Goal: Task Accomplishment & Management: Use online tool/utility

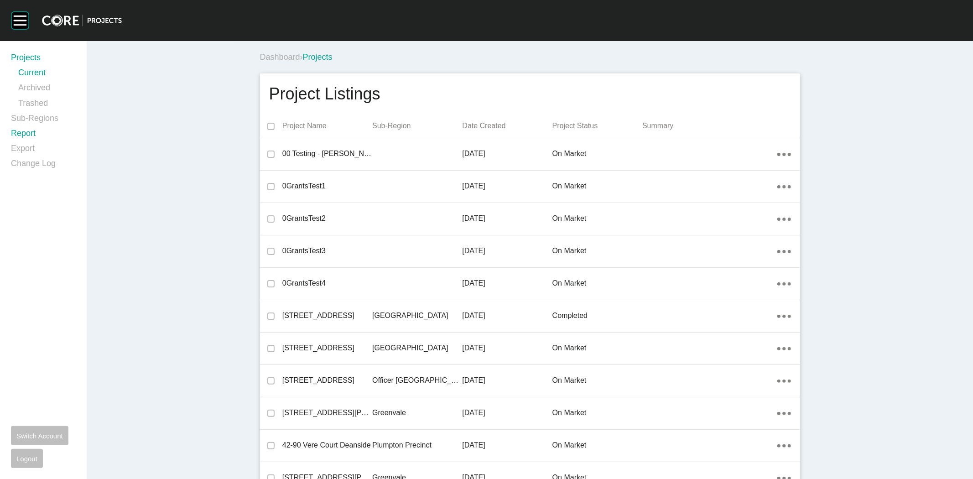
click at [26, 135] on link "Report" at bounding box center [43, 135] width 65 height 15
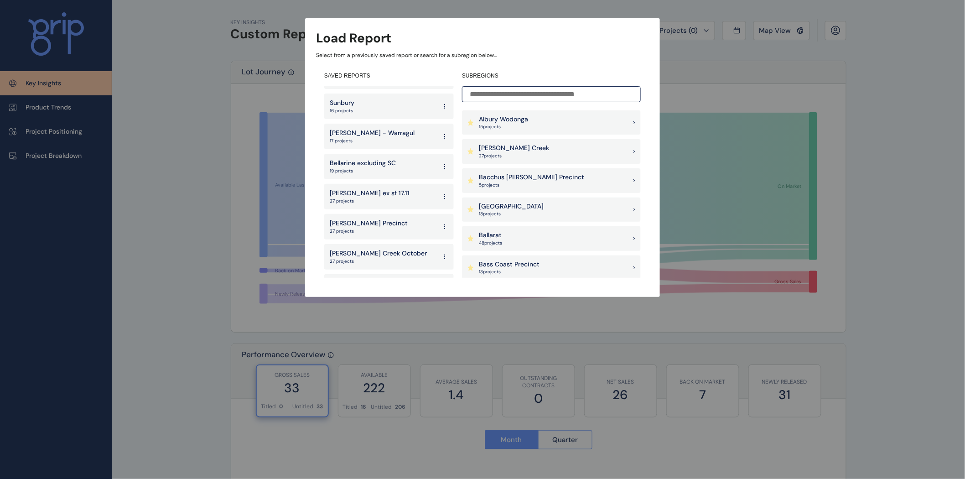
scroll to position [486, 0]
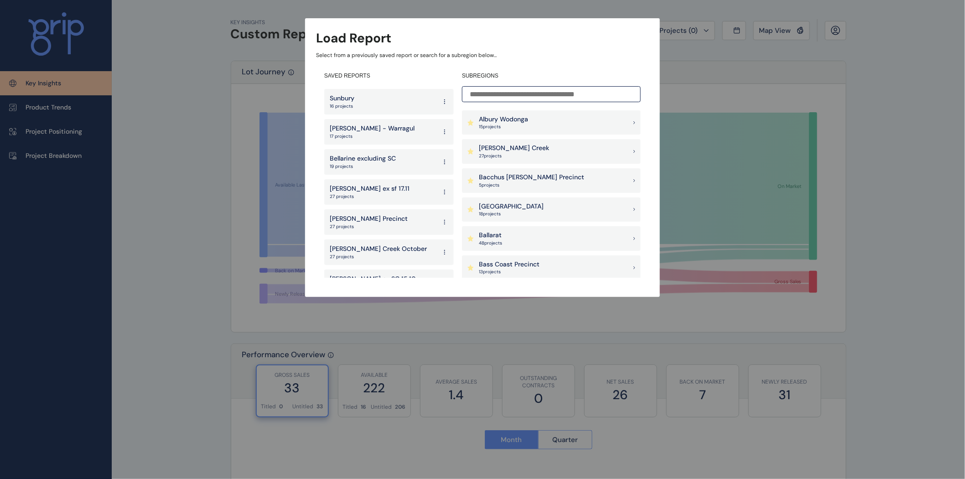
click at [396, 151] on div "[PERSON_NAME] excluding SC 19 projects" at bounding box center [388, 162] width 129 height 26
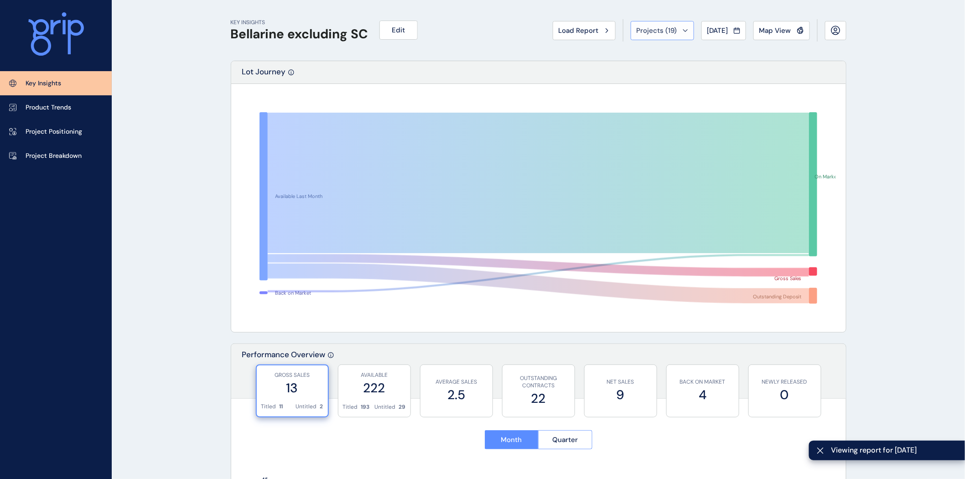
click at [683, 30] on icon at bounding box center [685, 30] width 4 height 2
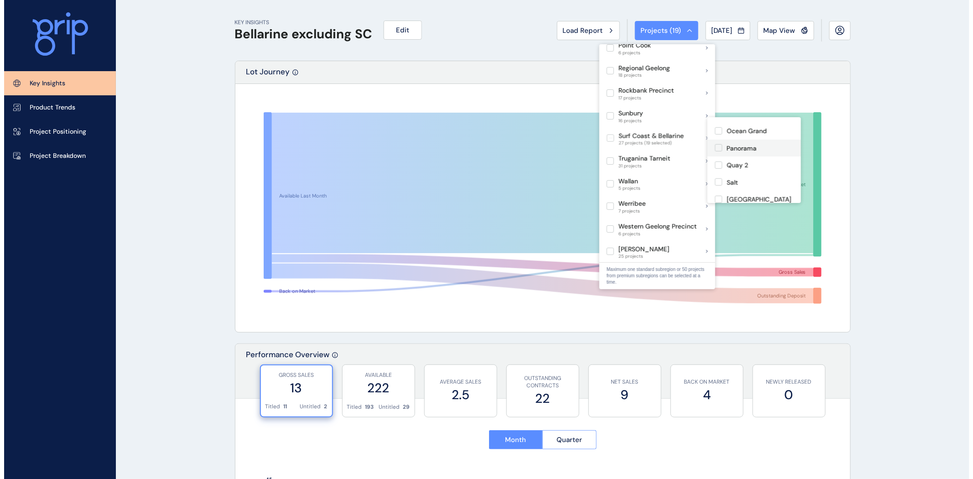
scroll to position [253, 0]
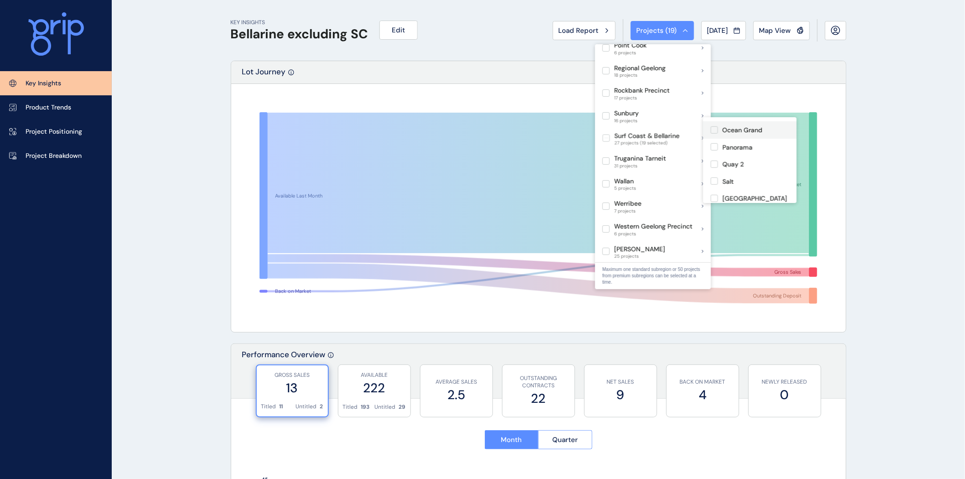
click at [713, 134] on label at bounding box center [713, 129] width 7 height 7
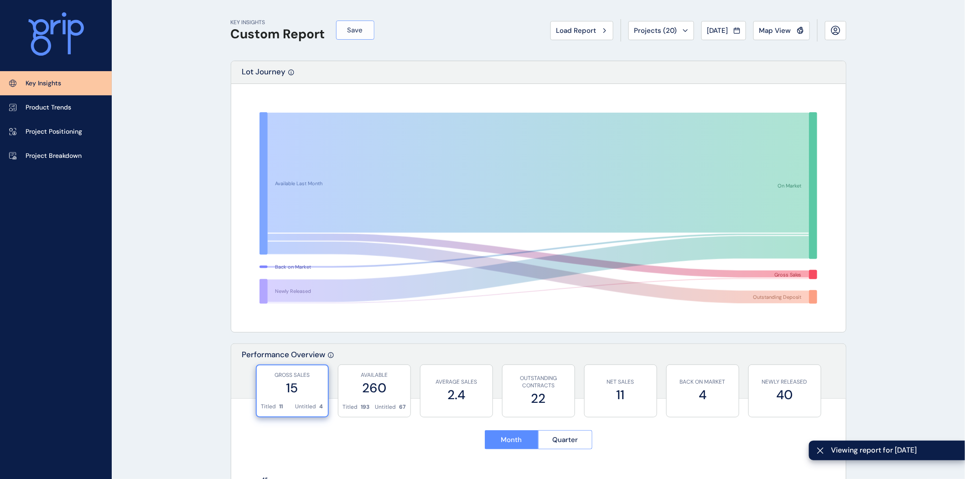
click at [356, 29] on span "Save" at bounding box center [355, 30] width 16 height 9
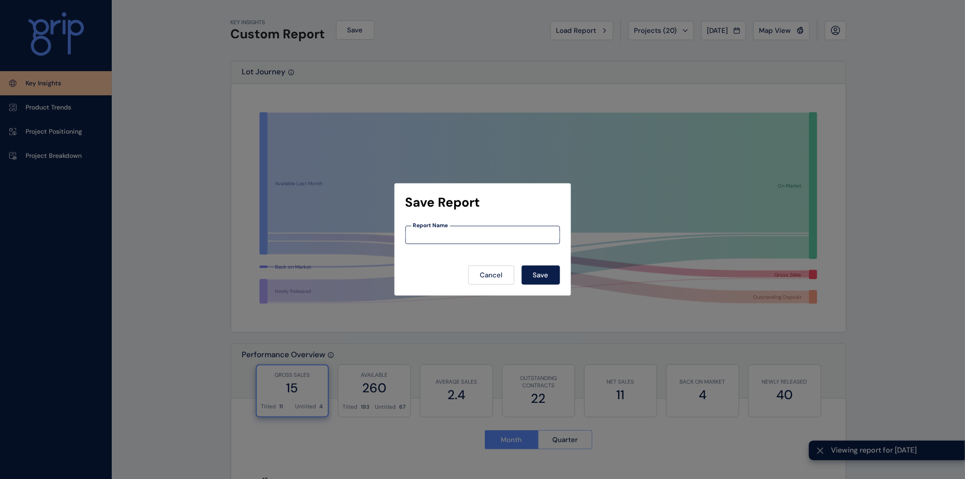
click at [449, 231] on input at bounding box center [483, 235] width 154 height 8
click at [448, 235] on input at bounding box center [483, 235] width 154 height 8
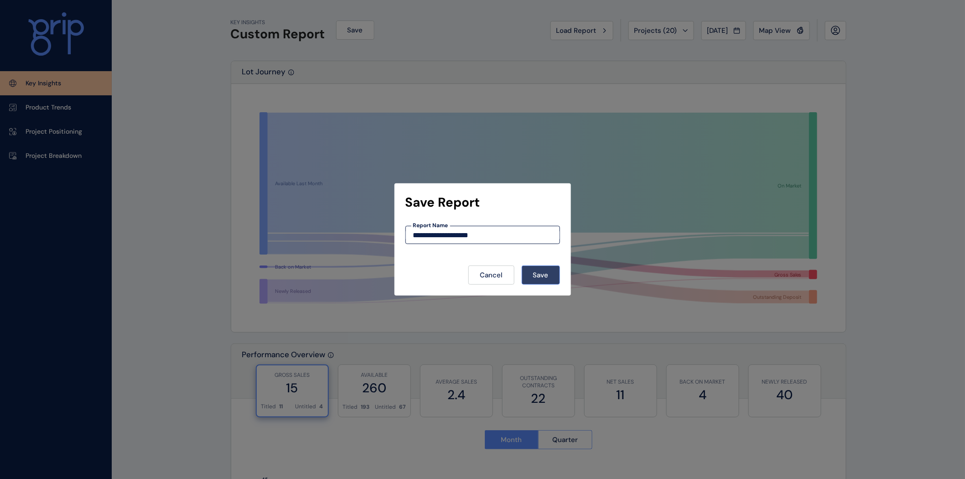
type input "**********"
click at [541, 276] on span "Save" at bounding box center [541, 274] width 16 height 9
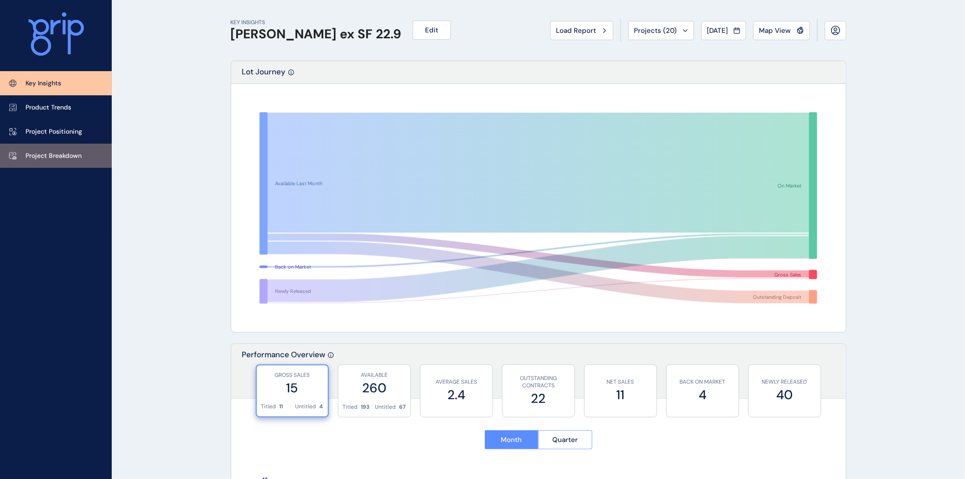
click at [46, 156] on p "Project Breakdown" at bounding box center [54, 155] width 56 height 9
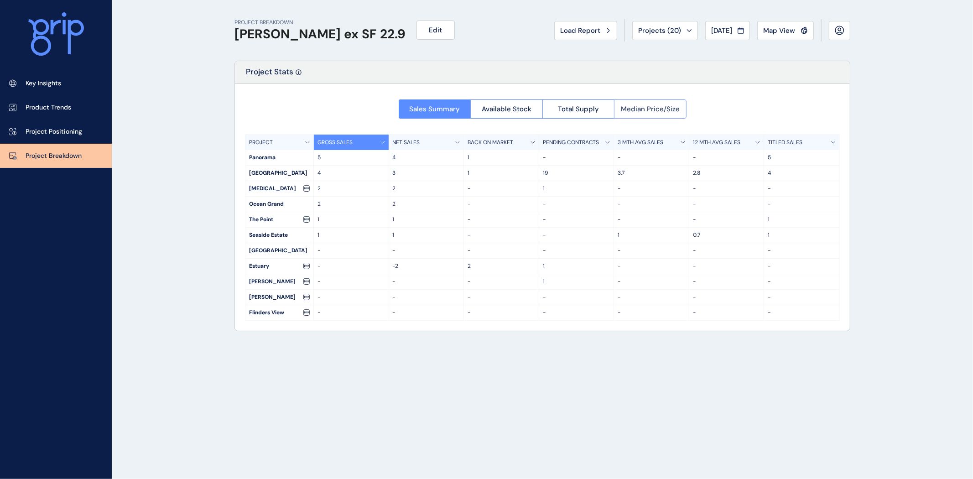
click at [672, 109] on span "Median Price/Size" at bounding box center [650, 108] width 59 height 9
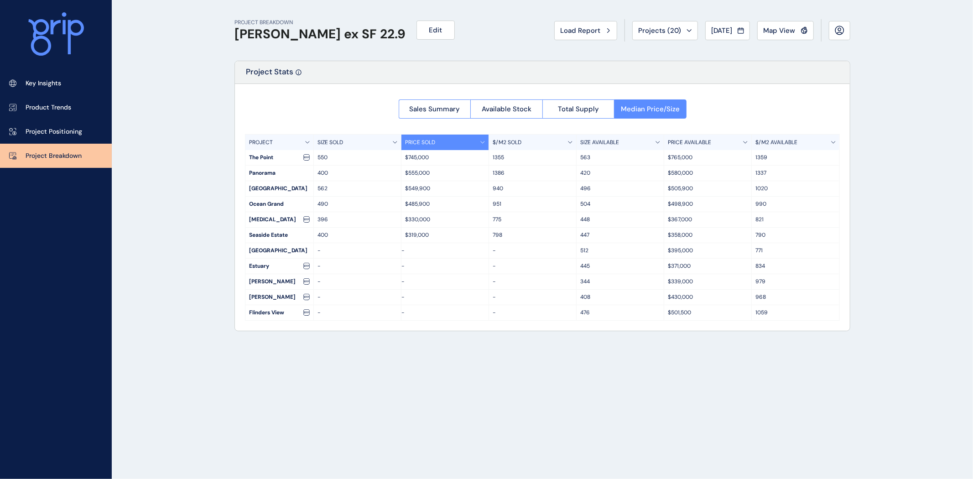
click at [688, 142] on p "PRICE AVAILABLE" at bounding box center [688, 143] width 43 height 8
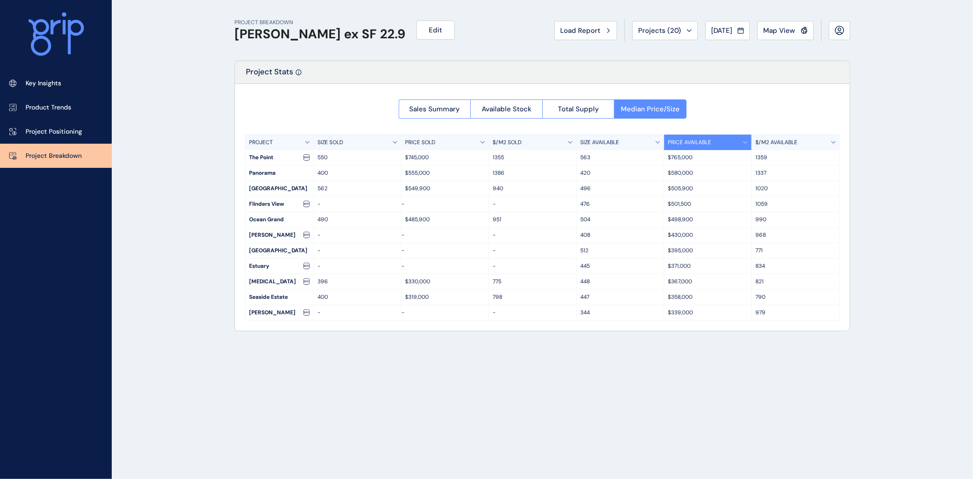
click at [781, 141] on p "$/M2 AVAILABLE" at bounding box center [776, 143] width 42 height 8
